Goal: Task Accomplishment & Management: Complete application form

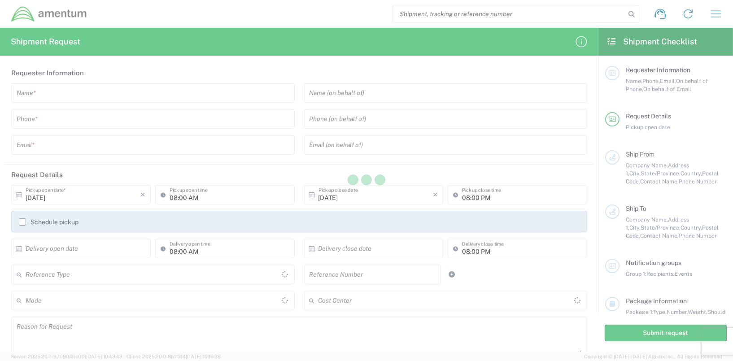
type input "[GEOGRAPHIC_DATA]"
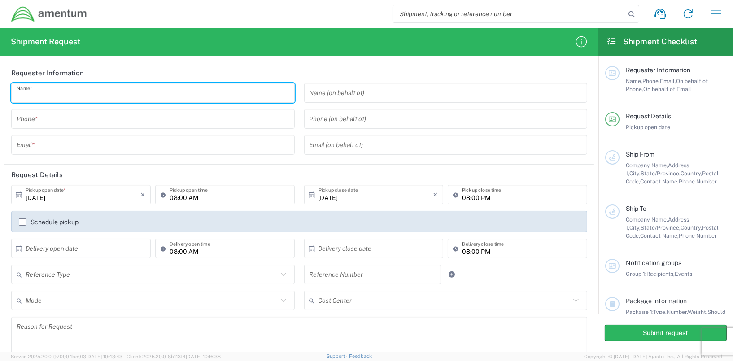
click at [45, 93] on input "text" at bounding box center [153, 93] width 273 height 16
type input "[PERSON_NAME]"
type input "8003835503"
type input "[PERSON_NAME][EMAIL_ADDRESS][DOMAIN_NAME]"
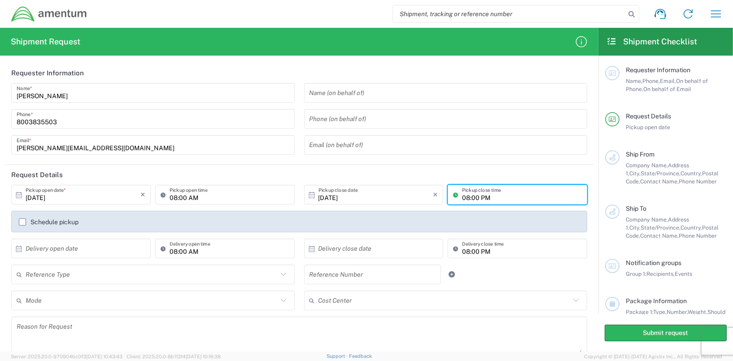
click at [482, 193] on input "08:00 PM" at bounding box center [522, 195] width 120 height 16
type input "05:00 PM"
click at [22, 221] on label "Schedule pickup" at bounding box center [49, 221] width 60 height 7
click at [22, 222] on input "Schedule pickup" at bounding box center [22, 222] width 0 height 0
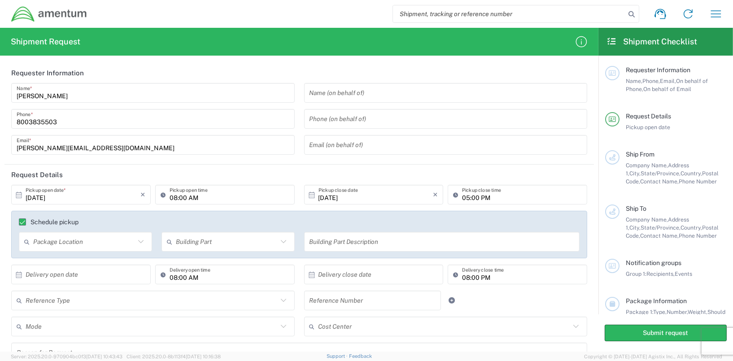
click at [140, 241] on icon at bounding box center [140, 241] width 5 height 3
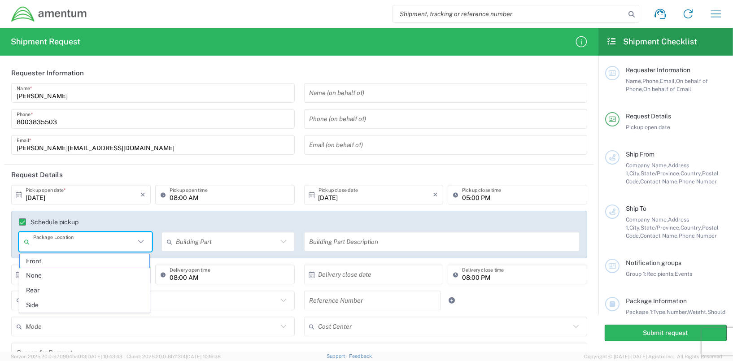
click at [132, 222] on agx-checkbox-control "Schedule pickup" at bounding box center [299, 221] width 560 height 7
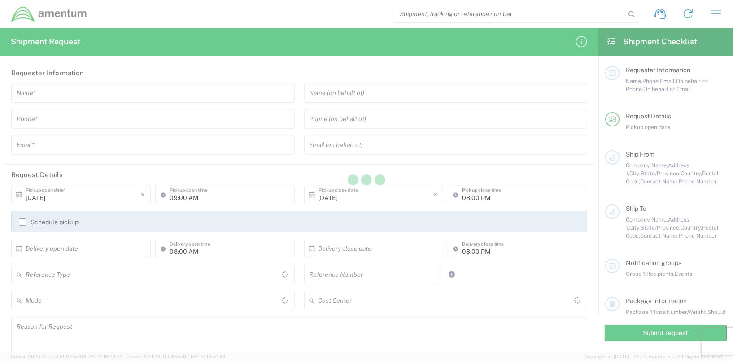
type input "[GEOGRAPHIC_DATA]"
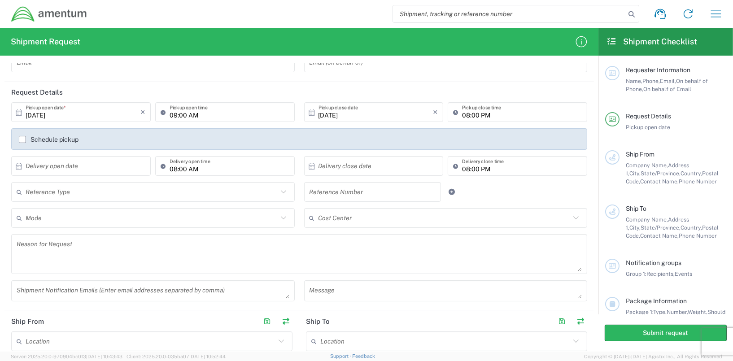
scroll to position [61, 0]
